Goal: Information Seeking & Learning: Learn about a topic

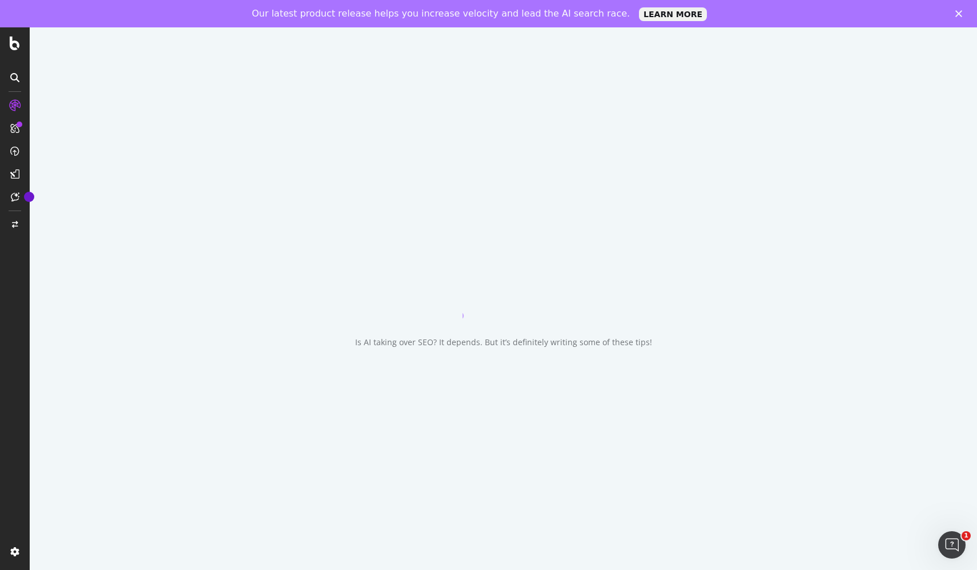
click at [960, 10] on icon "Close" at bounding box center [958, 13] width 7 height 7
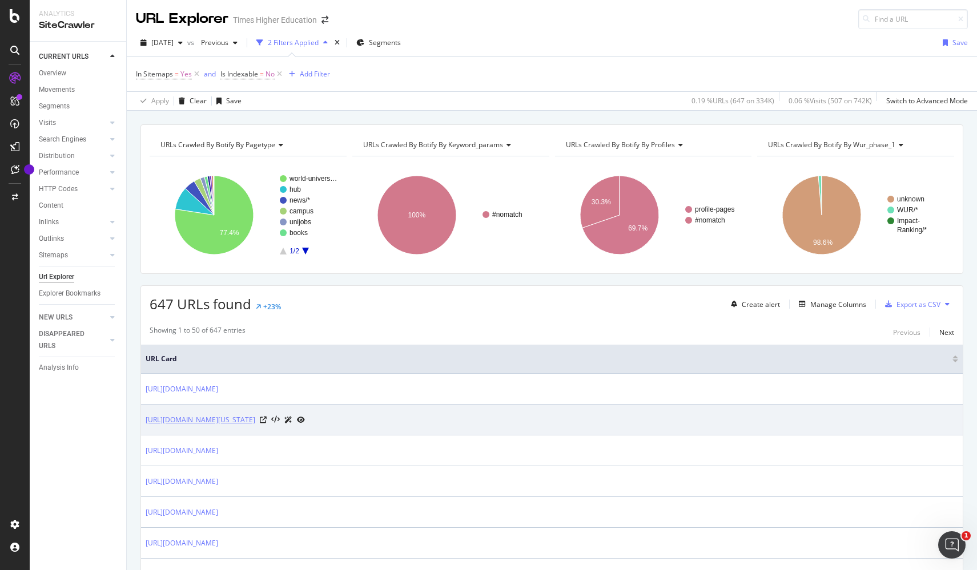
click at [255, 424] on link "https://www.timeshighereducation.com/world-university-rankings/california-insti…" at bounding box center [201, 420] width 110 height 11
click at [267, 419] on icon at bounding box center [263, 420] width 7 height 7
